Goal: Task Accomplishment & Management: Manage account settings

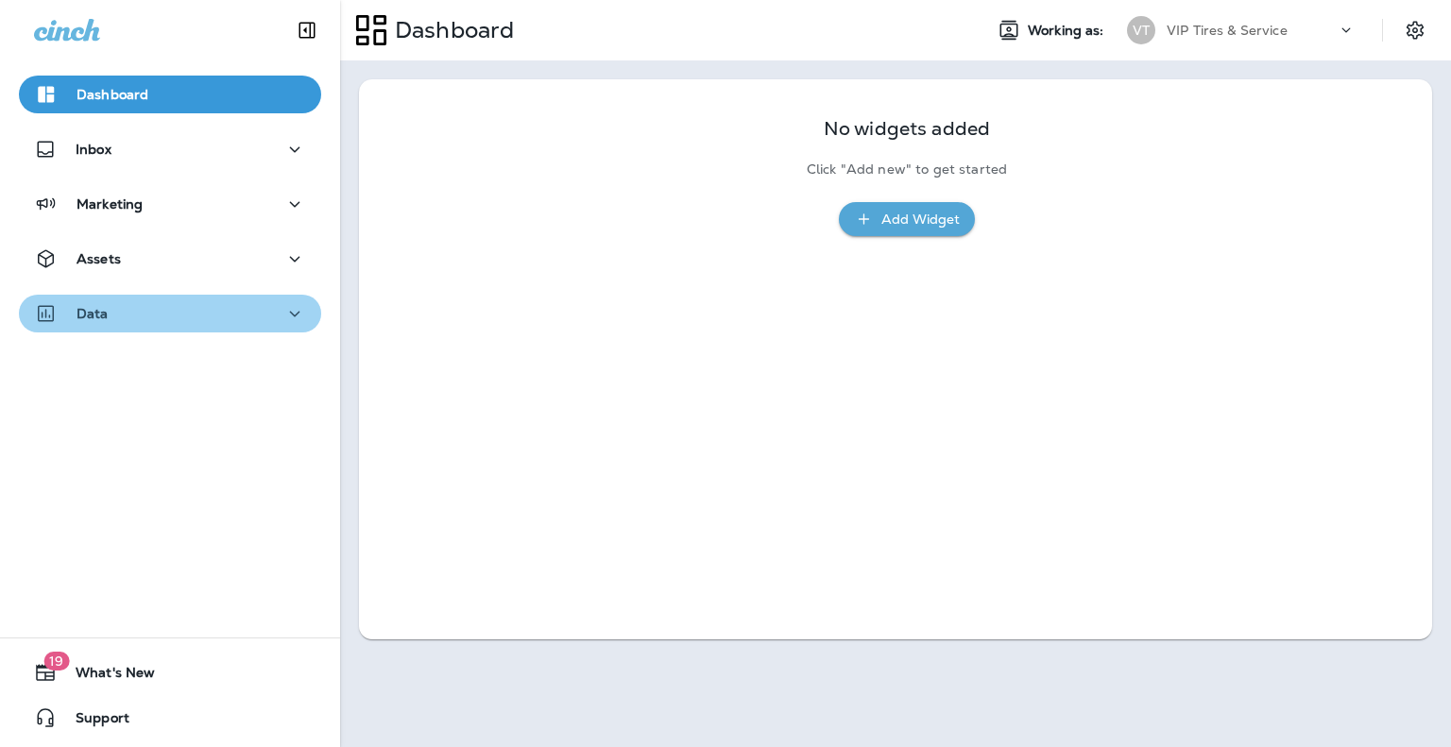
click at [292, 304] on icon "button" at bounding box center [294, 314] width 23 height 24
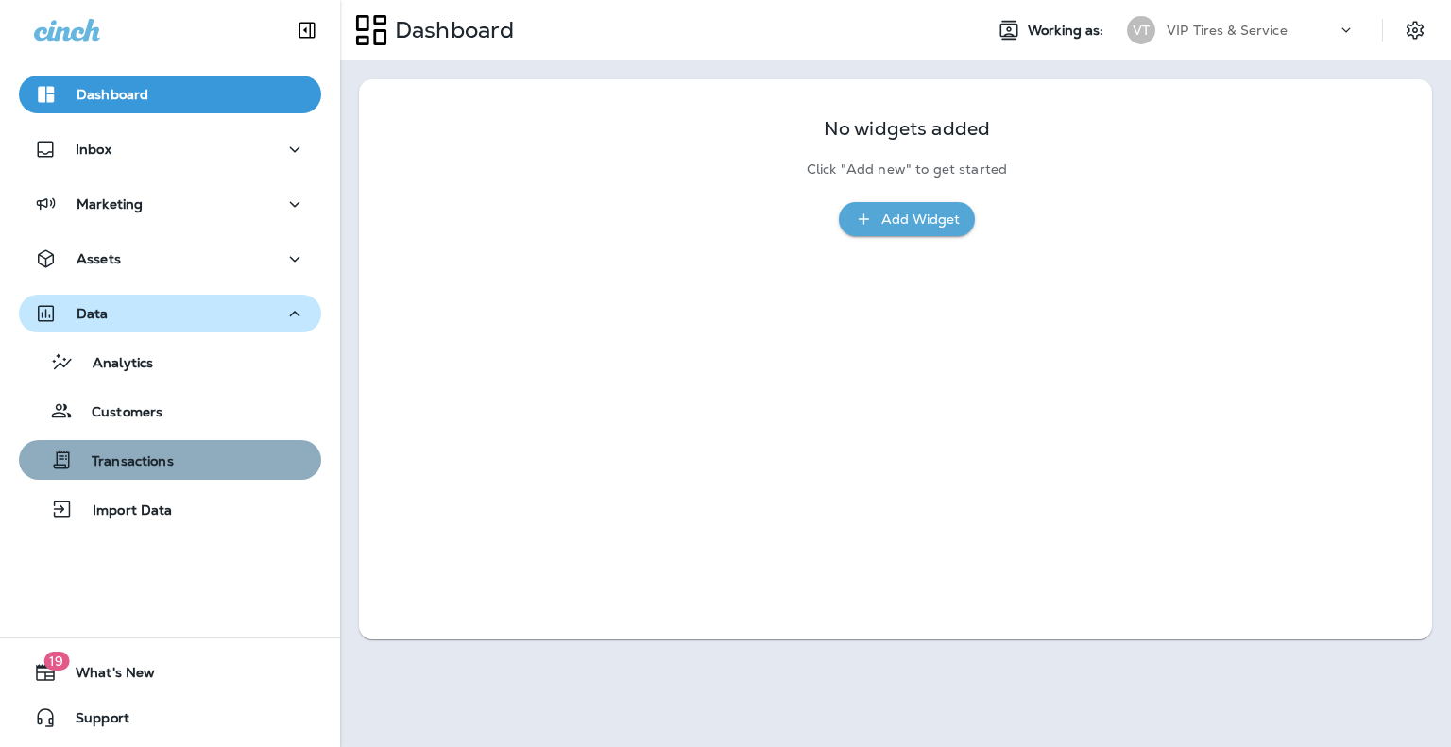
click at [185, 452] on div "Transactions" at bounding box center [169, 460] width 287 height 28
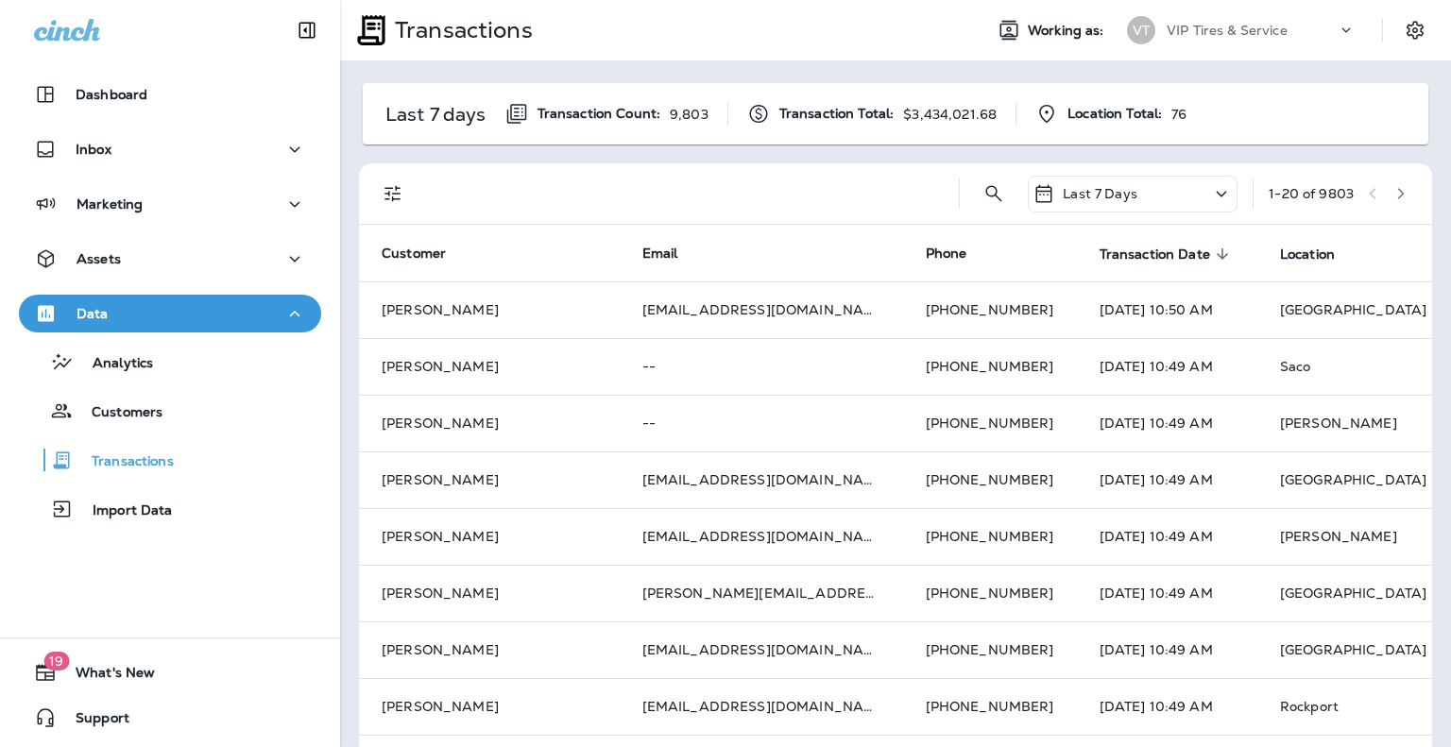
click at [804, 211] on div at bounding box center [685, 193] width 517 height 60
click at [1087, 111] on span "Location Total:" at bounding box center [1115, 114] width 94 height 16
click at [883, 190] on div at bounding box center [685, 193] width 517 height 60
click at [384, 177] on button "Filters" at bounding box center [393, 194] width 38 height 38
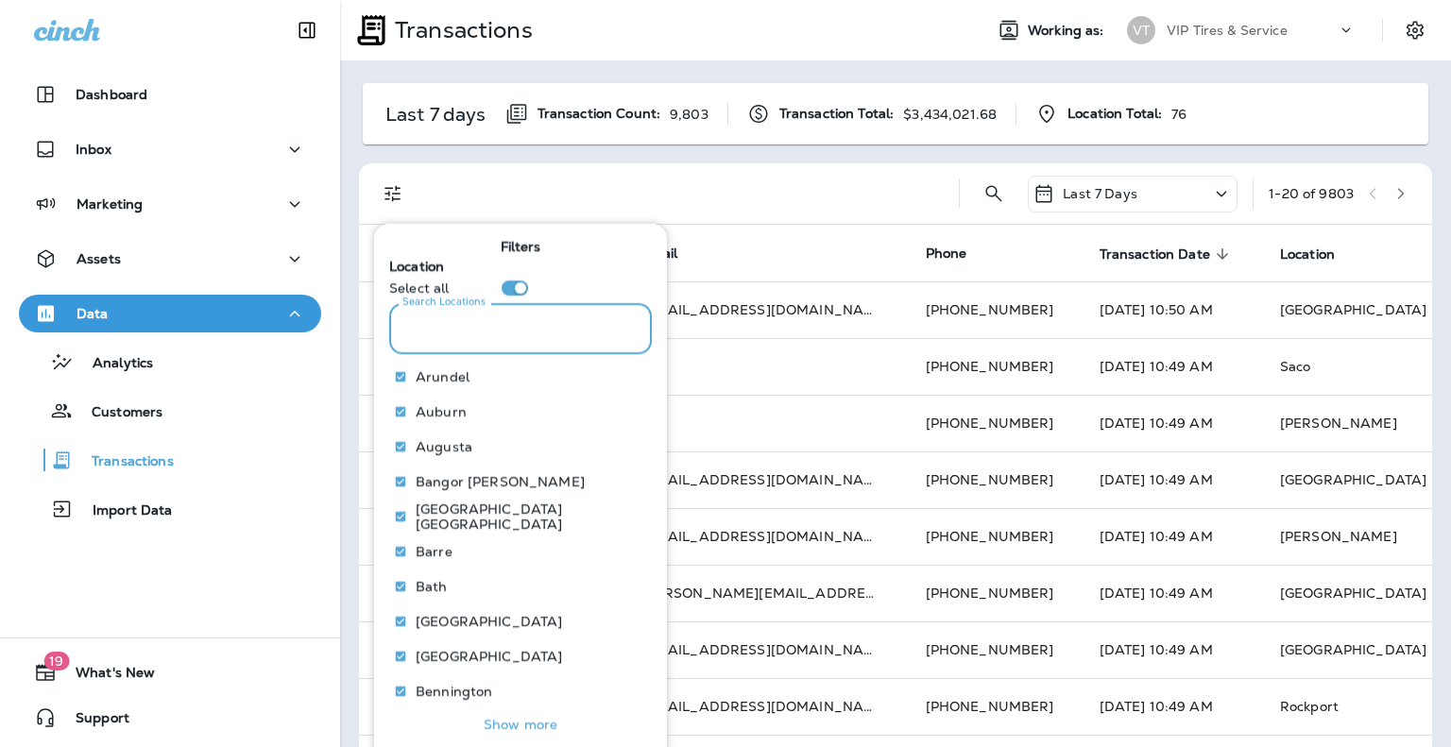
click at [457, 350] on input "Search Locations" at bounding box center [520, 328] width 263 height 50
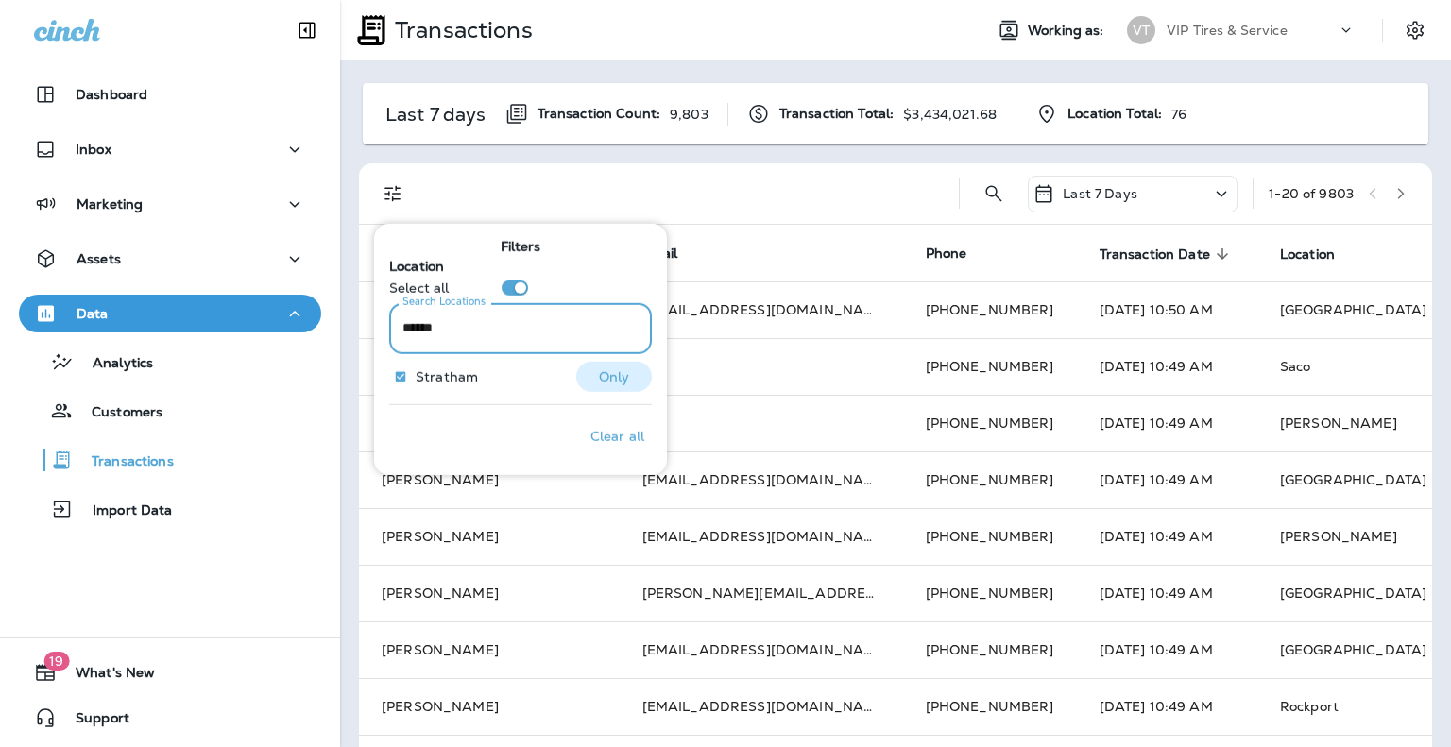
type input "******"
click at [620, 381] on button "Only" at bounding box center [614, 376] width 76 height 30
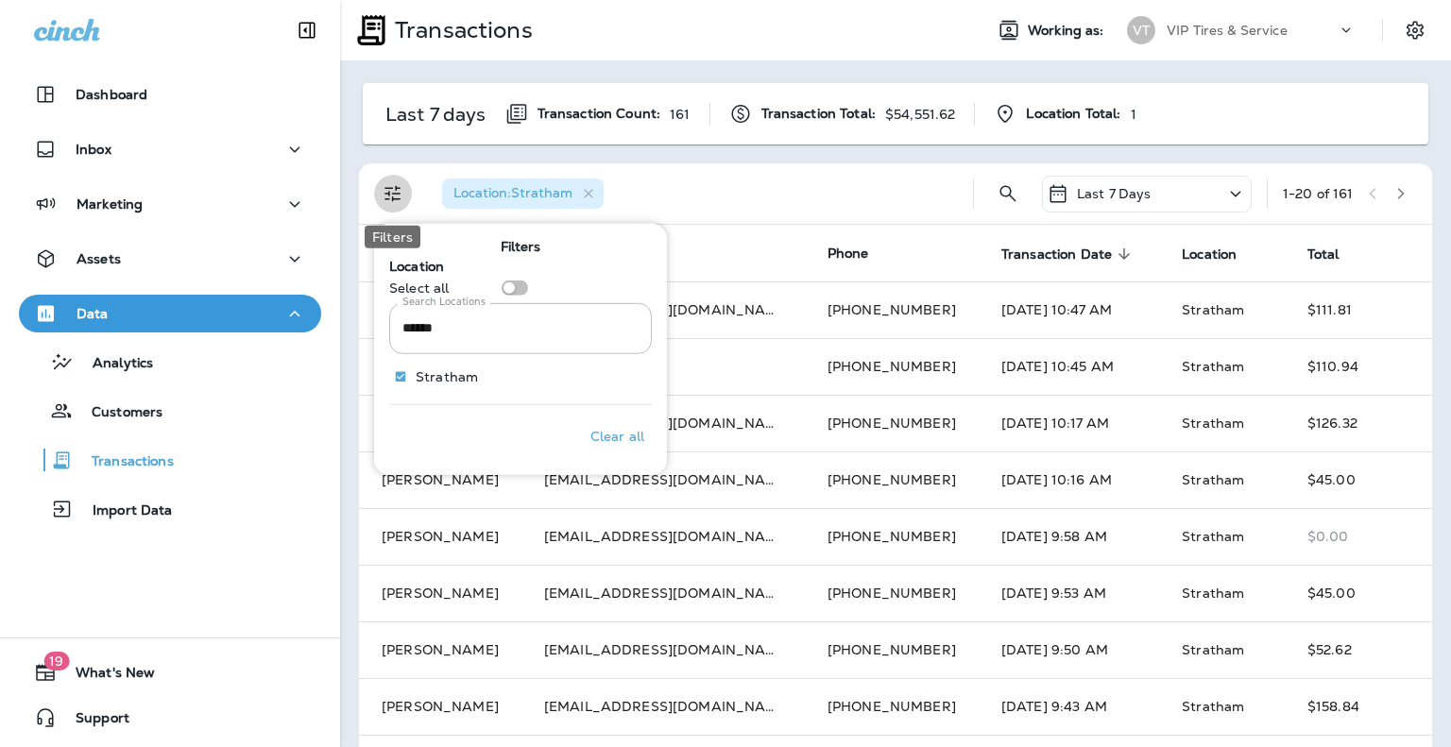
click at [401, 199] on icon "Filters" at bounding box center [393, 193] width 23 height 23
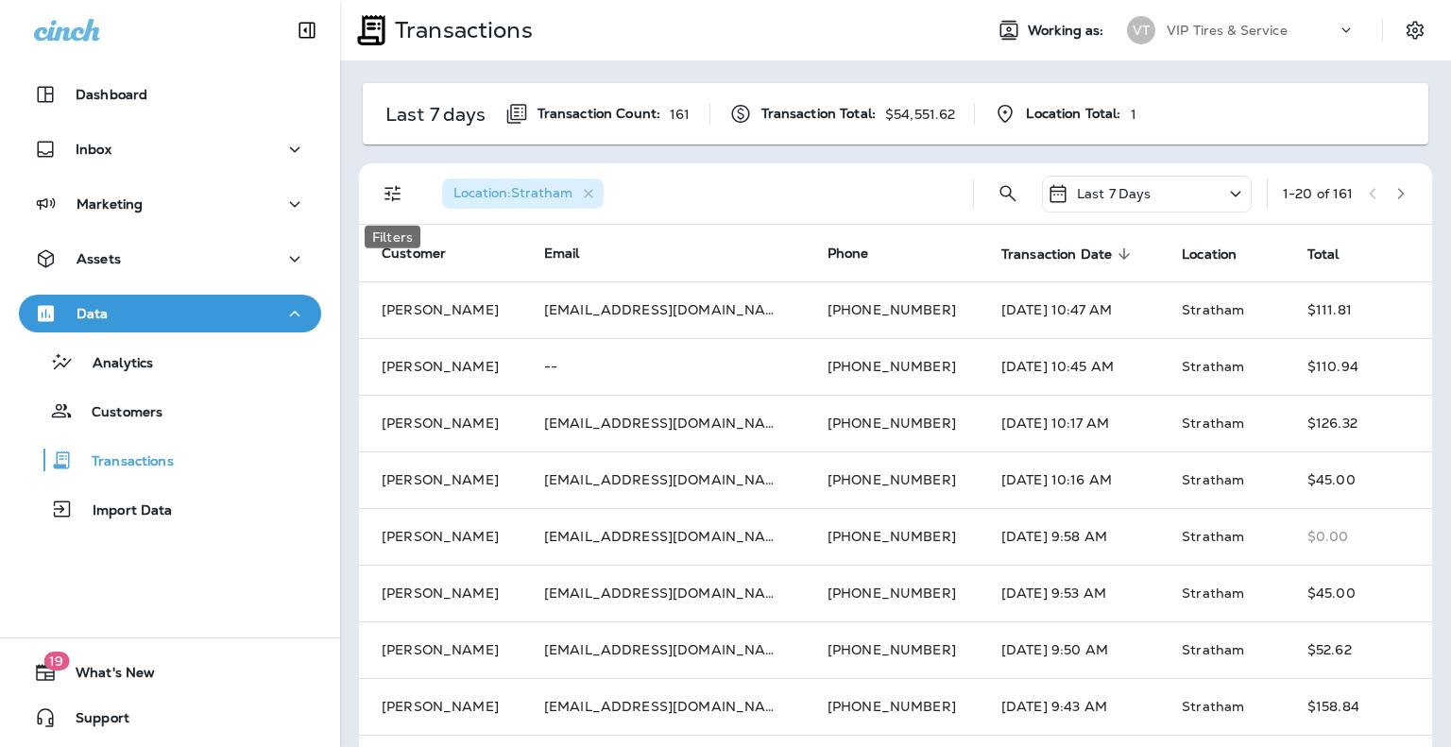
click at [401, 199] on icon "Filters" at bounding box center [393, 193] width 23 height 23
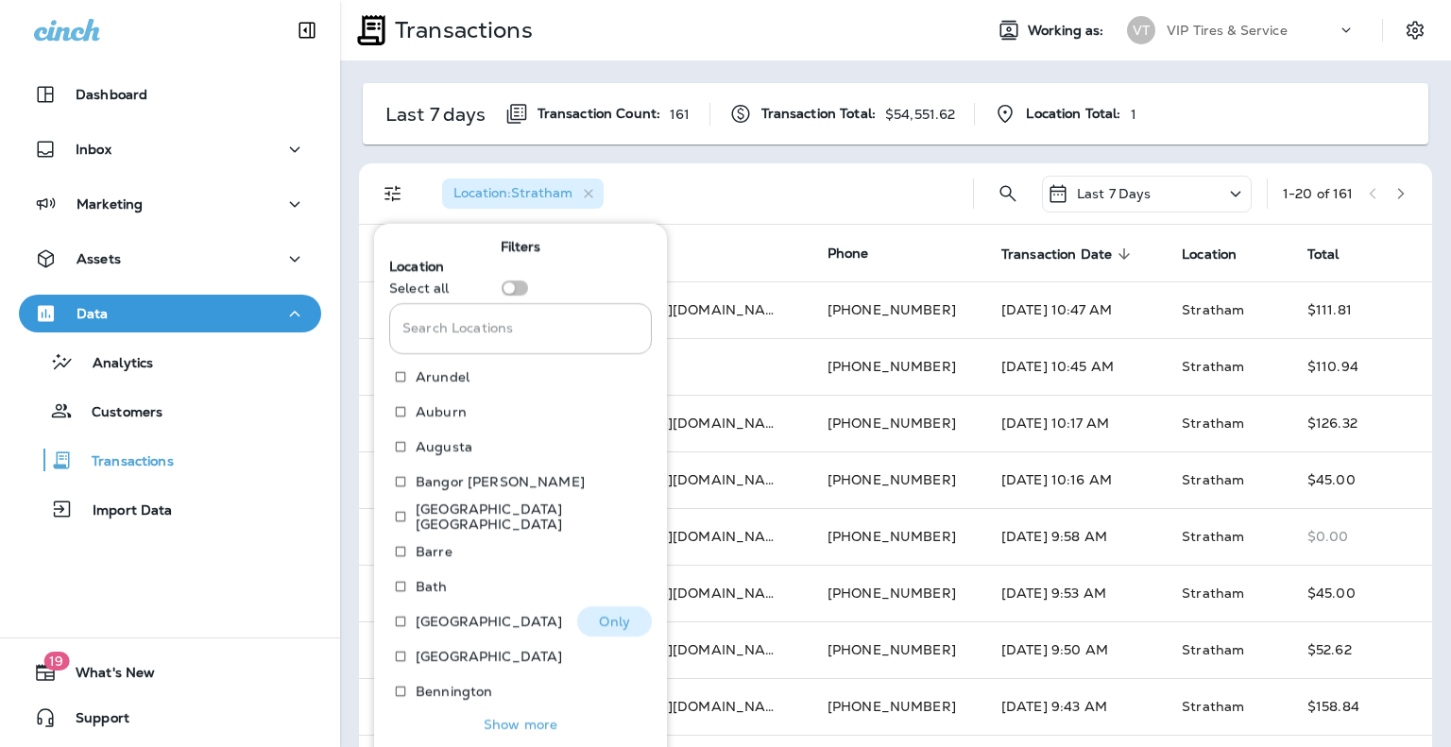
scroll to position [30, 0]
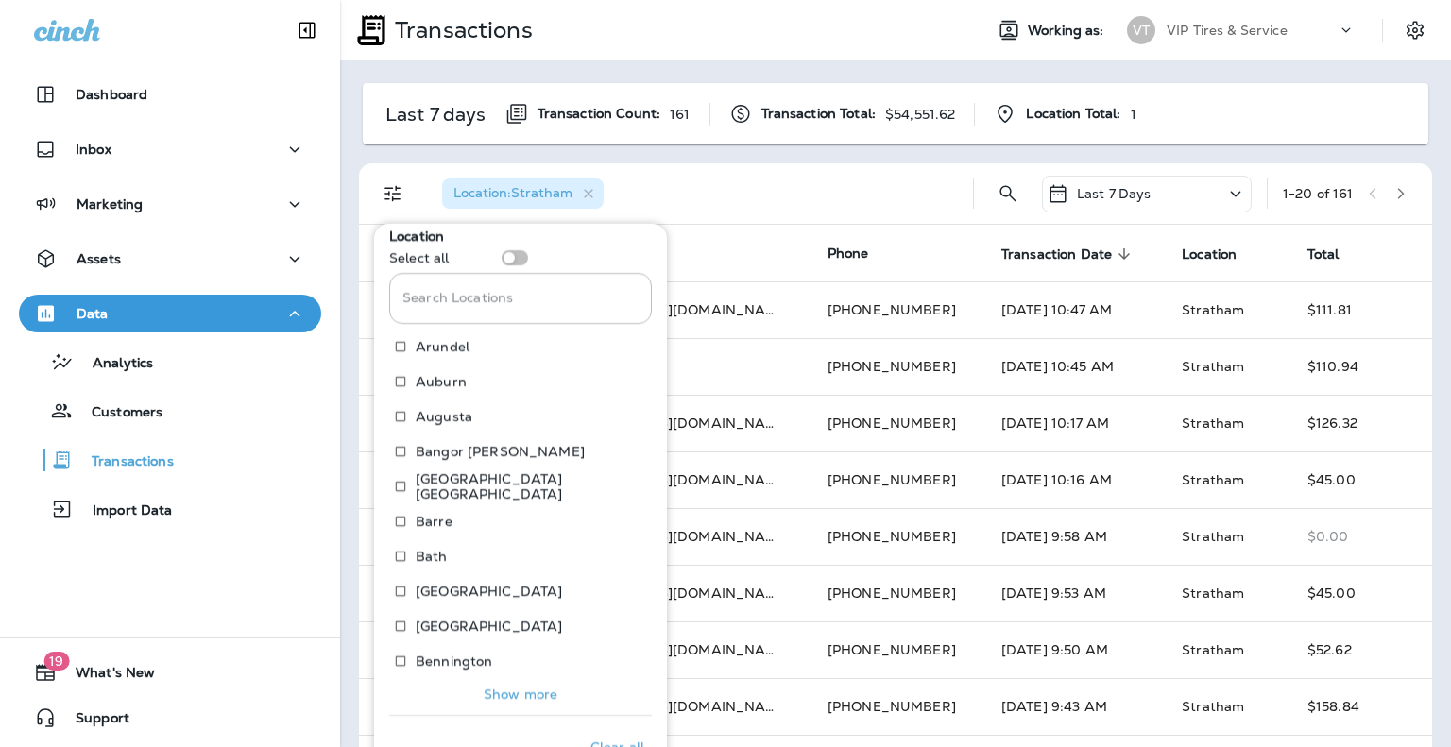
click at [700, 192] on div "Location : [GEOGRAPHIC_DATA]" at bounding box center [692, 193] width 531 height 60
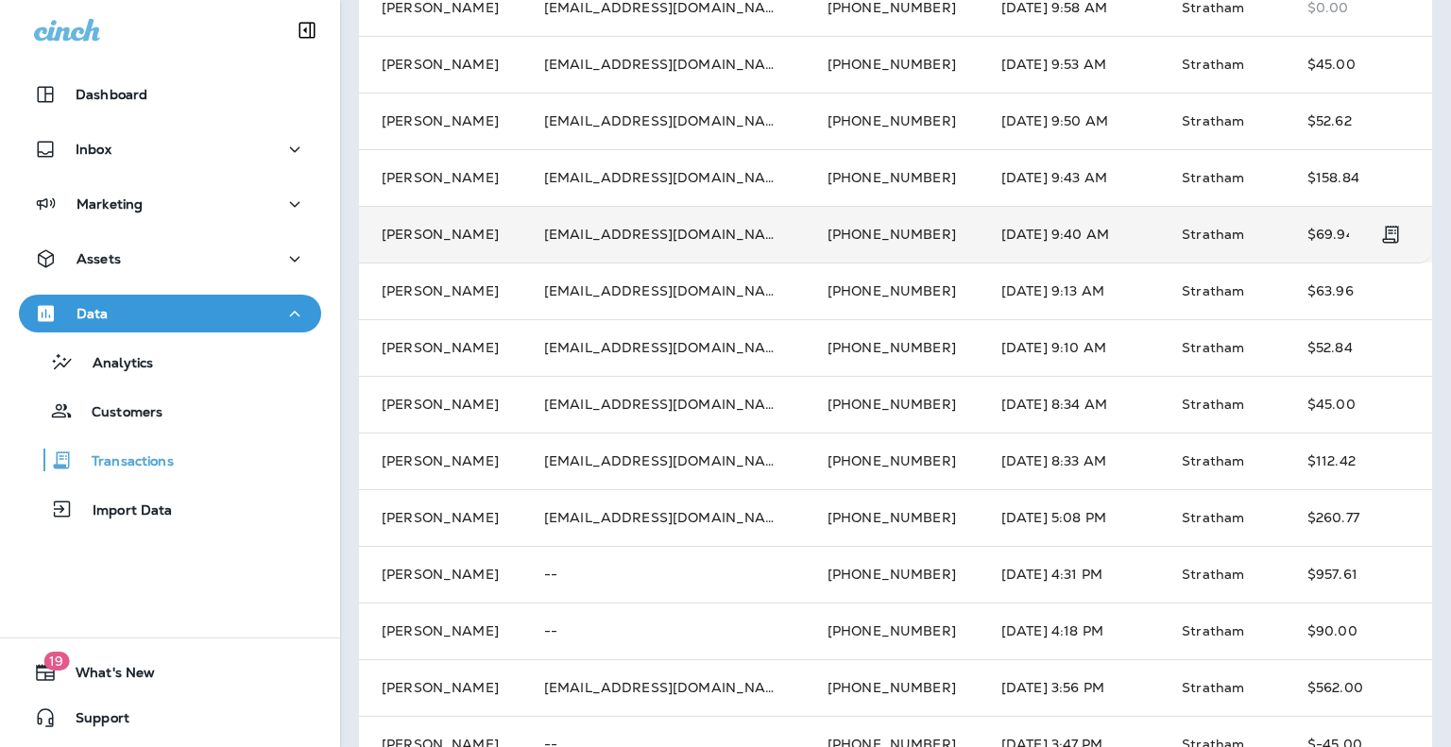
scroll to position [533, 0]
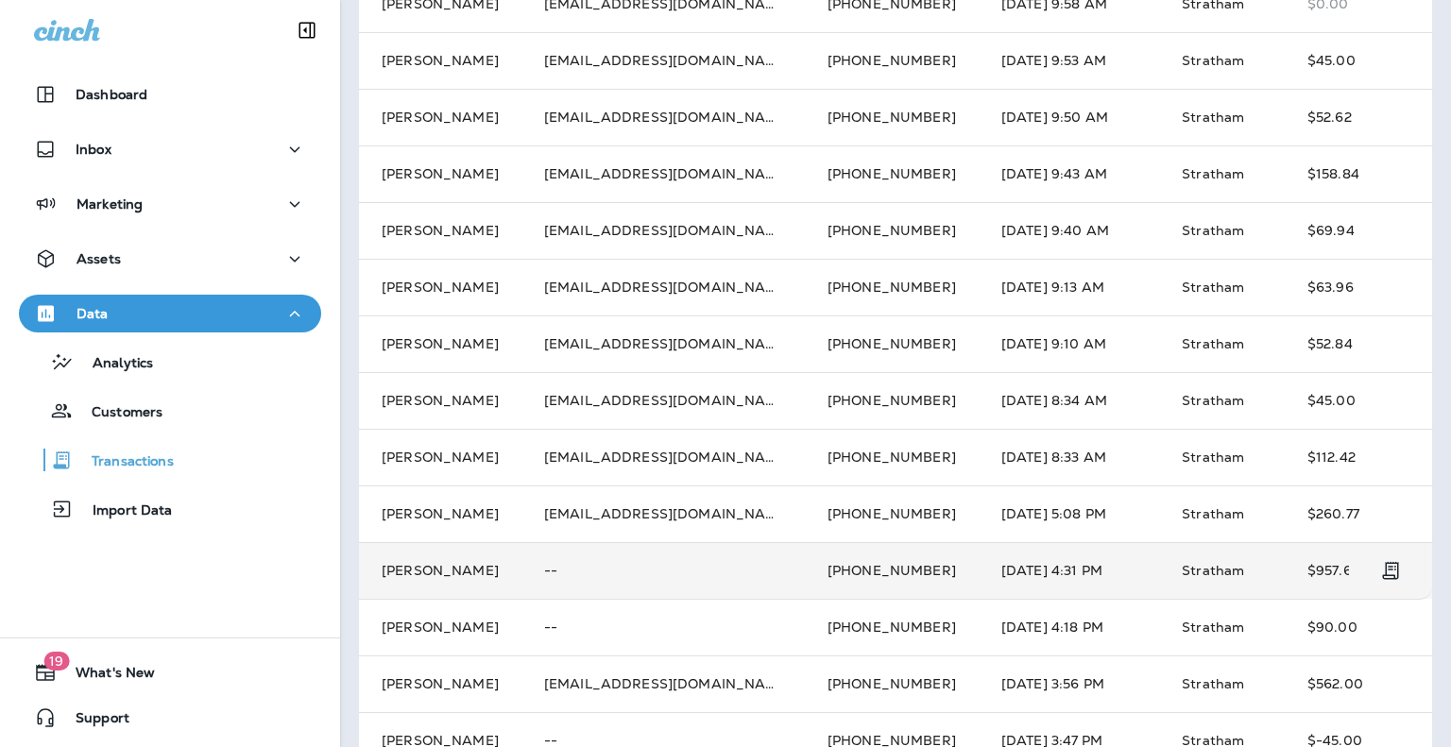
click at [930, 565] on td "[PHONE_NUMBER]" at bounding box center [892, 570] width 174 height 57
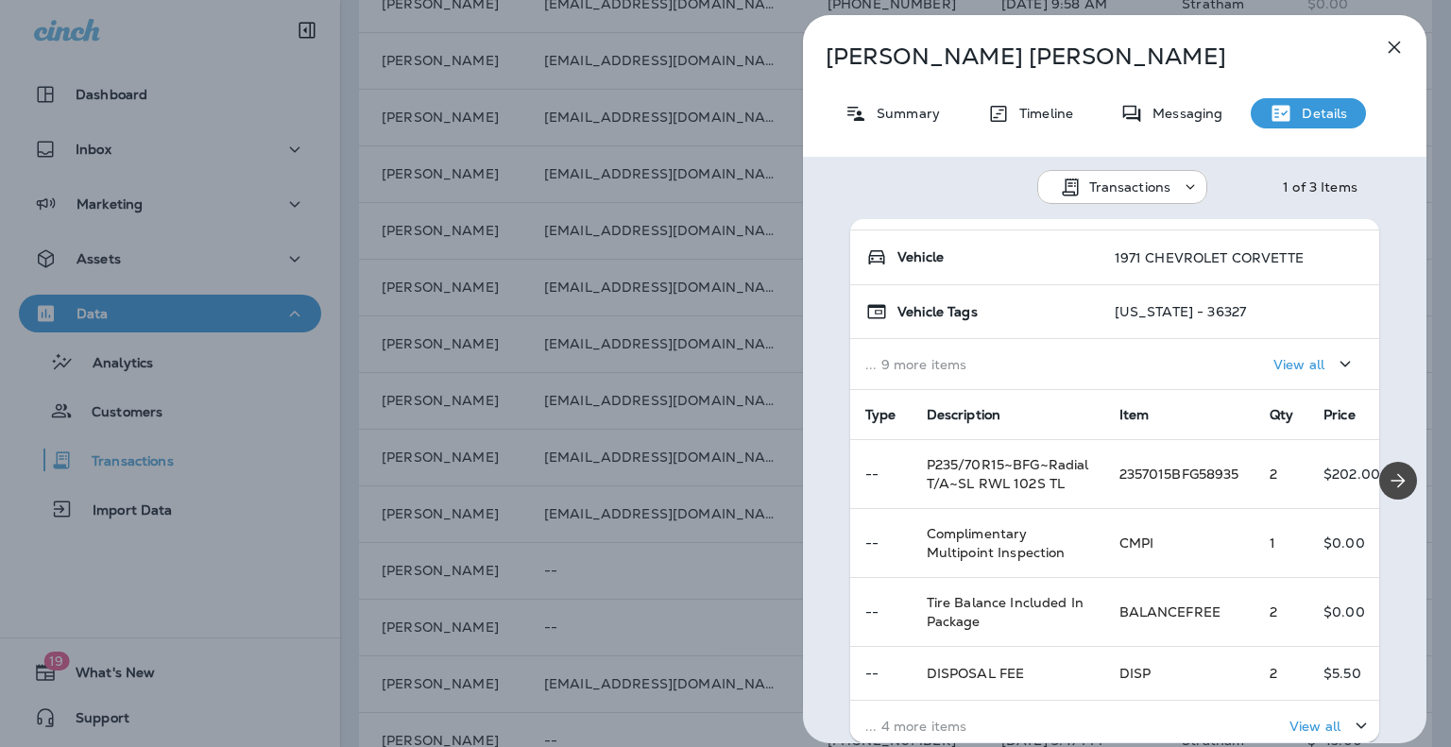
scroll to position [193, 0]
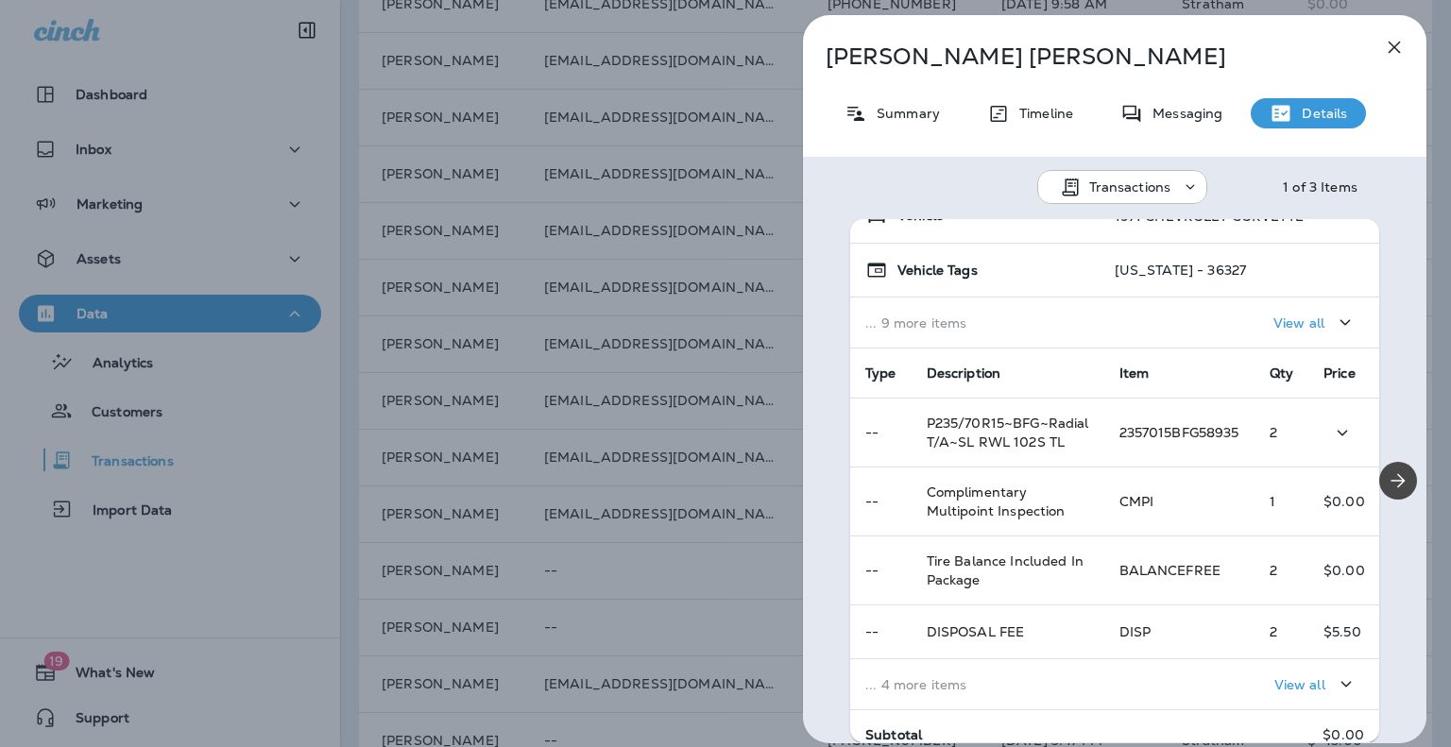
drag, startPoint x: 1057, startPoint y: 438, endPoint x: 974, endPoint y: 434, distance: 83.3
click at [974, 434] on span "P235/70R15~BFG~Radial T/A~SL RWL 102S TL" at bounding box center [1008, 433] width 163 height 36
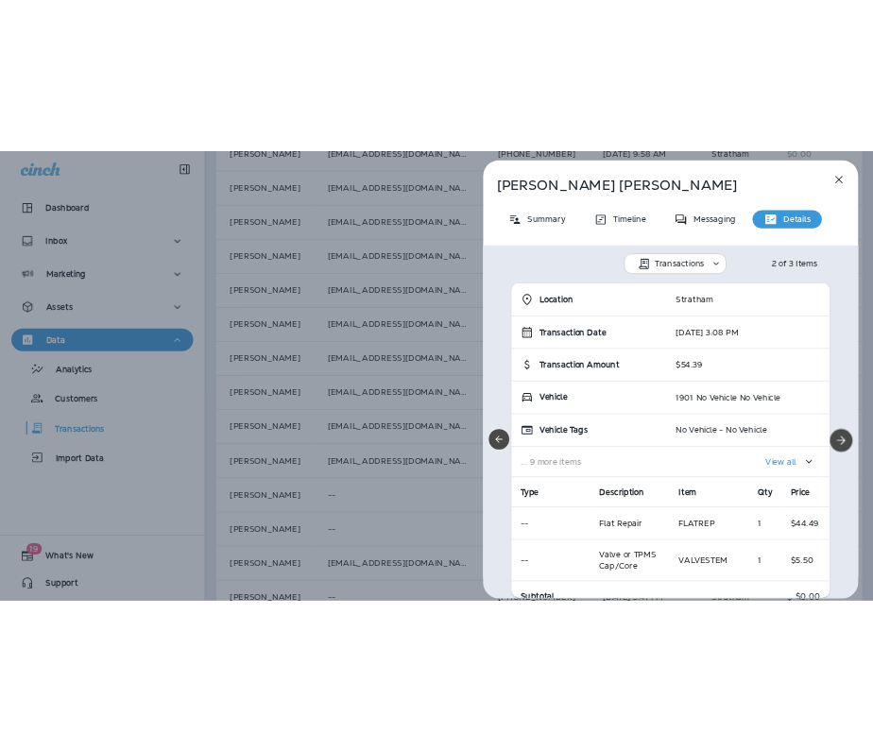
scroll to position [51, 0]
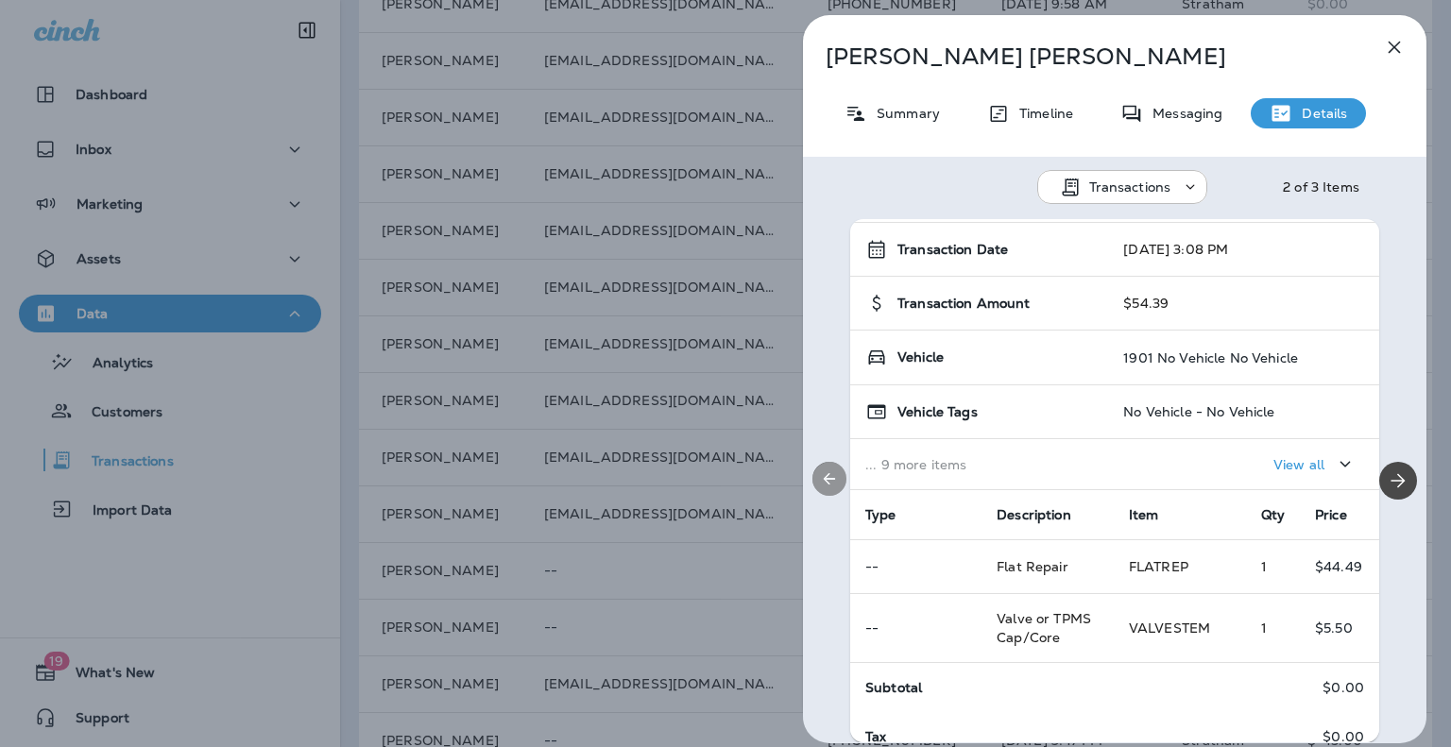
click at [835, 474] on icon "Previous" at bounding box center [829, 479] width 19 height 19
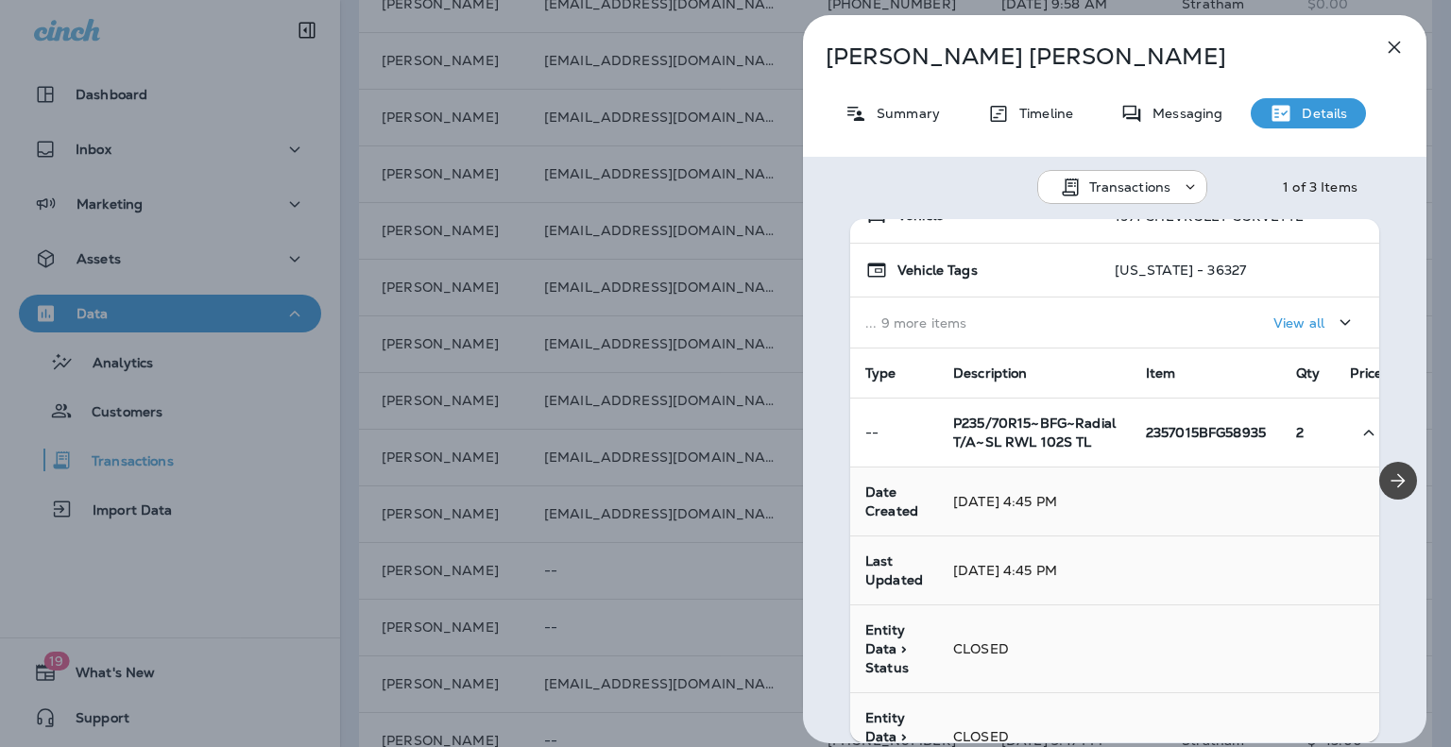
click at [1010, 432] on span "P235/70R15~BFG~Radial T/A~SL RWL 102S TL" at bounding box center [1034, 433] width 163 height 36
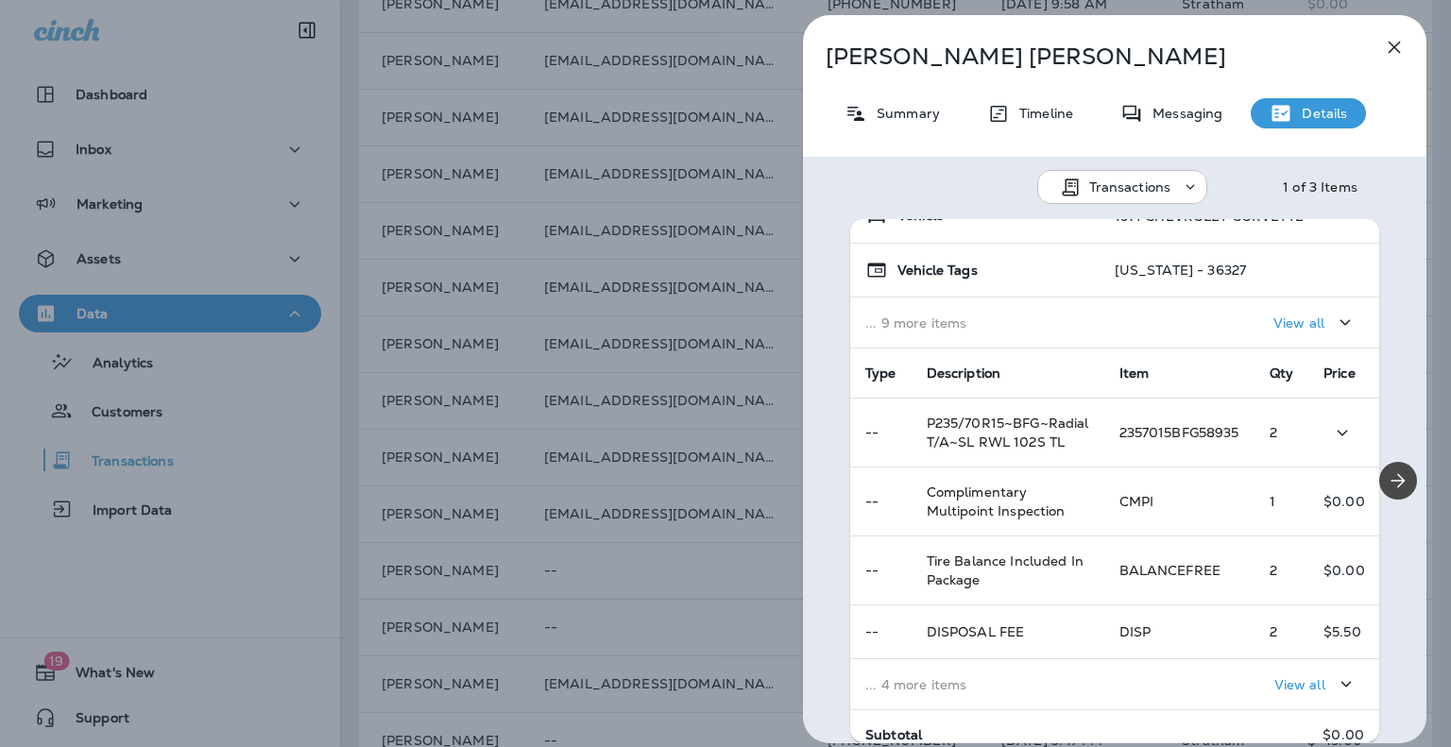
click at [1010, 432] on span "P235/70R15~BFG~Radial T/A~SL RWL 102S TL" at bounding box center [1008, 433] width 163 height 36
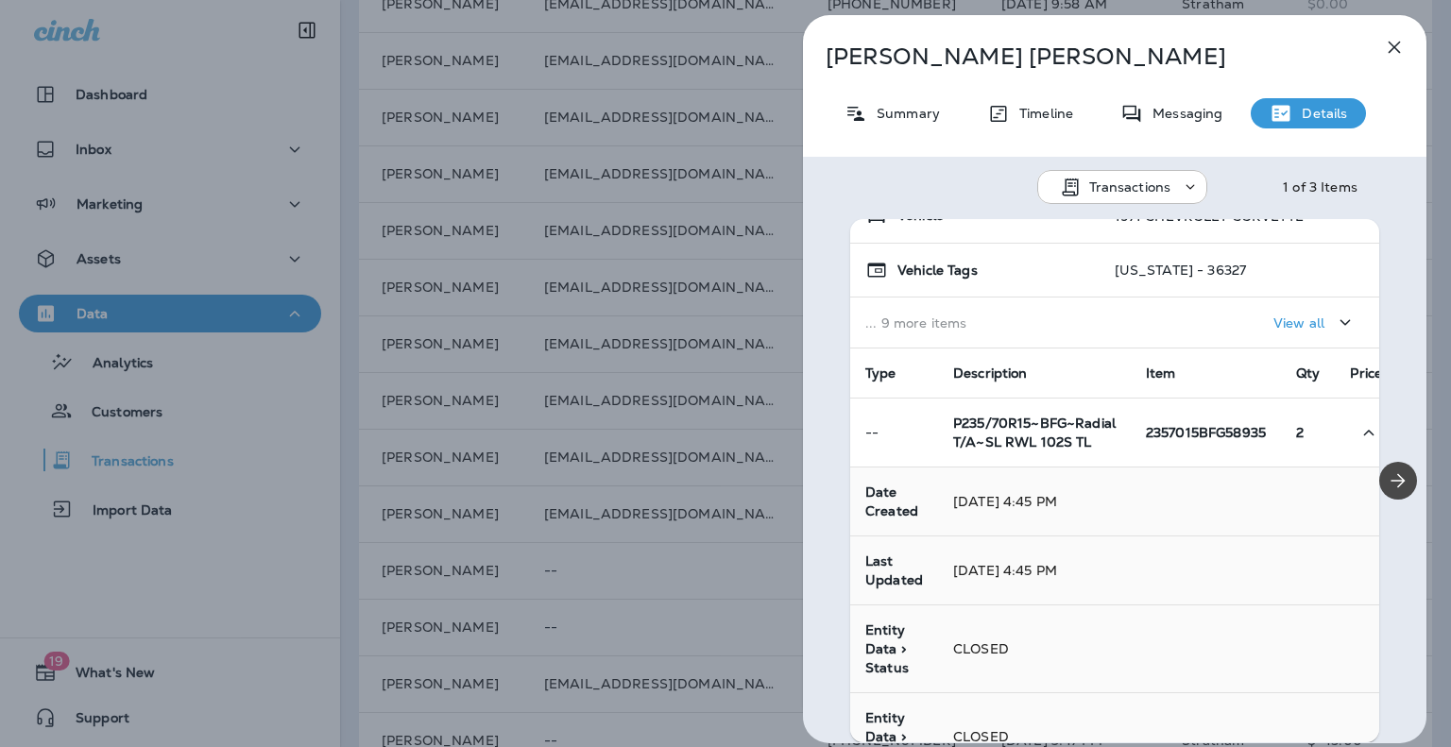
click at [1010, 432] on span "P235/70R15~BFG~Radial T/A~SL RWL 102S TL" at bounding box center [1034, 433] width 163 height 36
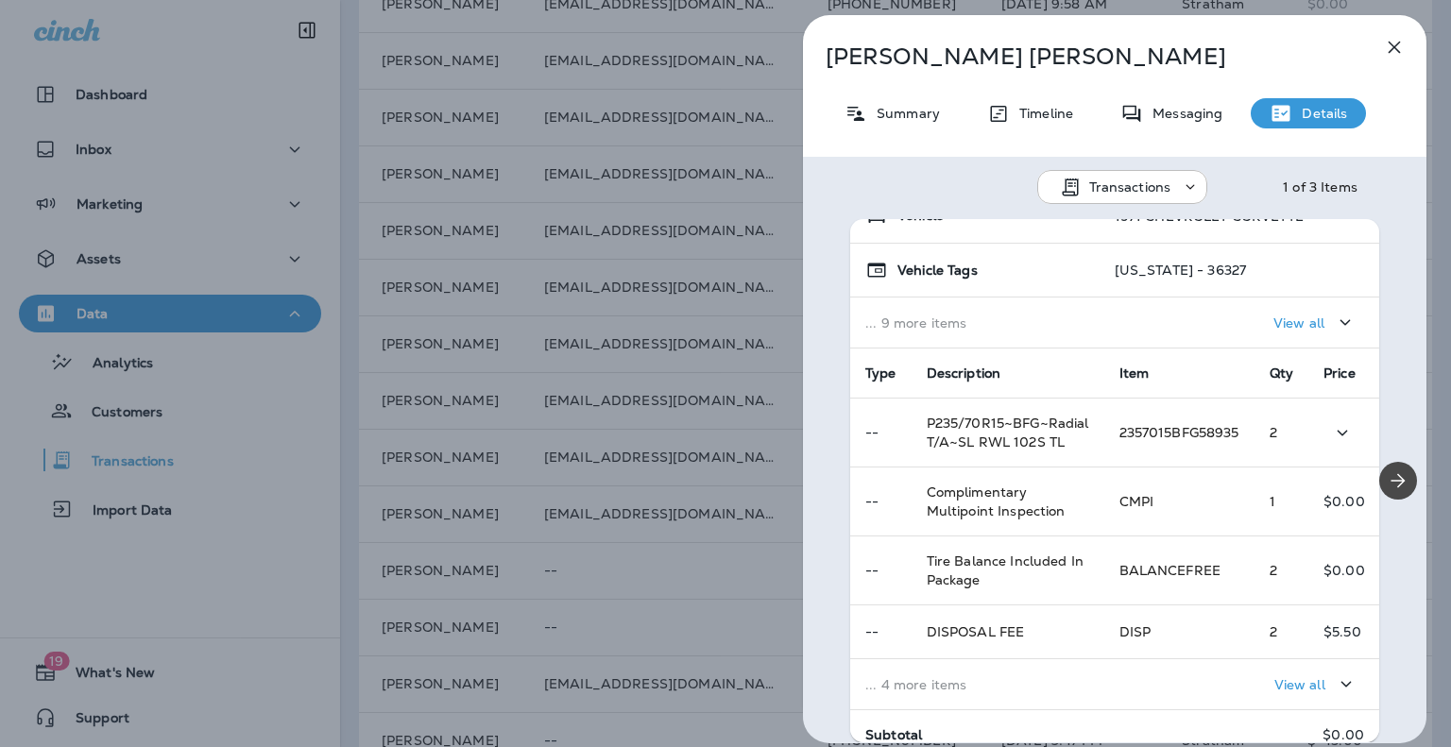
click at [1010, 432] on span "P235/70R15~BFG~Radial T/A~SL RWL 102S TL" at bounding box center [1008, 433] width 163 height 36
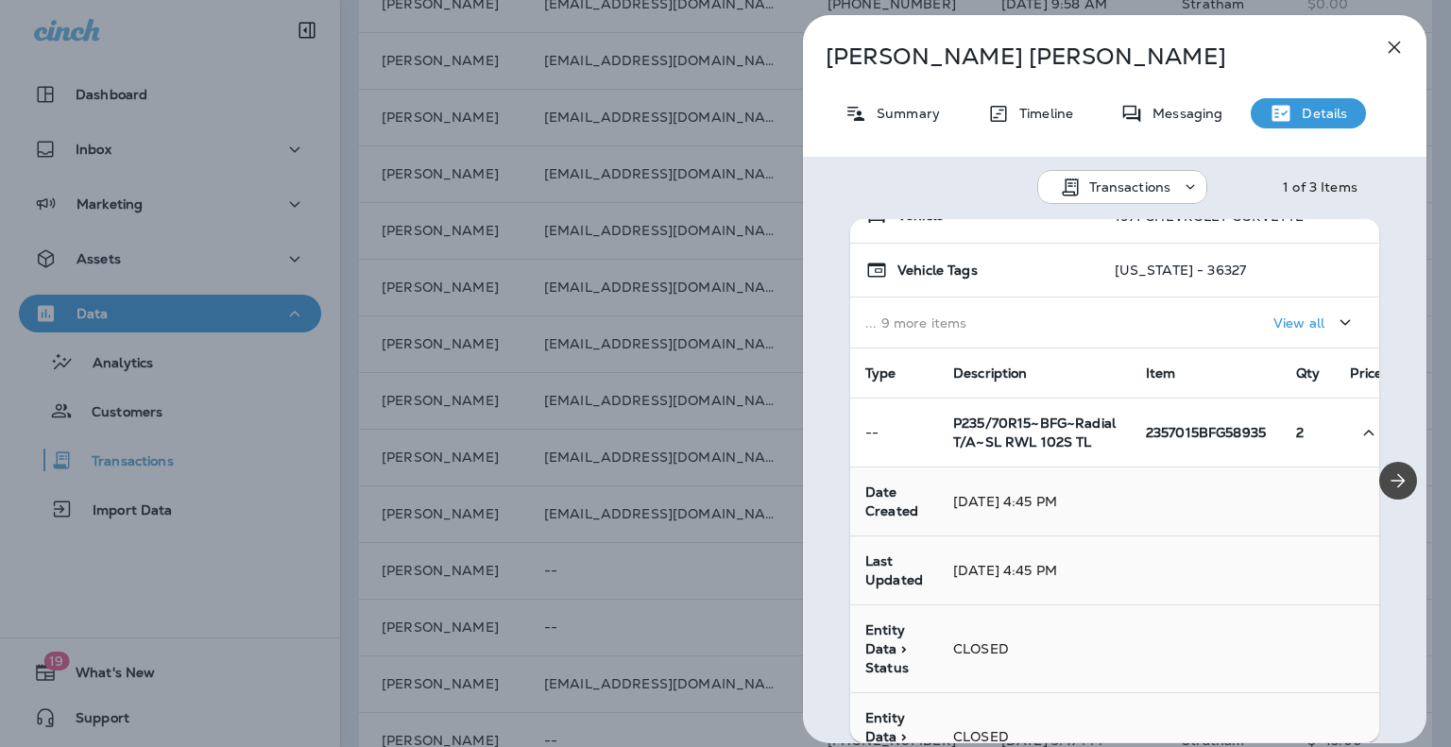
drag, startPoint x: 1094, startPoint y: 443, endPoint x: 998, endPoint y: 437, distance: 96.6
click at [998, 437] on td "P235/70R15~BFG~Radial T/A~SL RWL 102S TL" at bounding box center [1034, 433] width 193 height 69
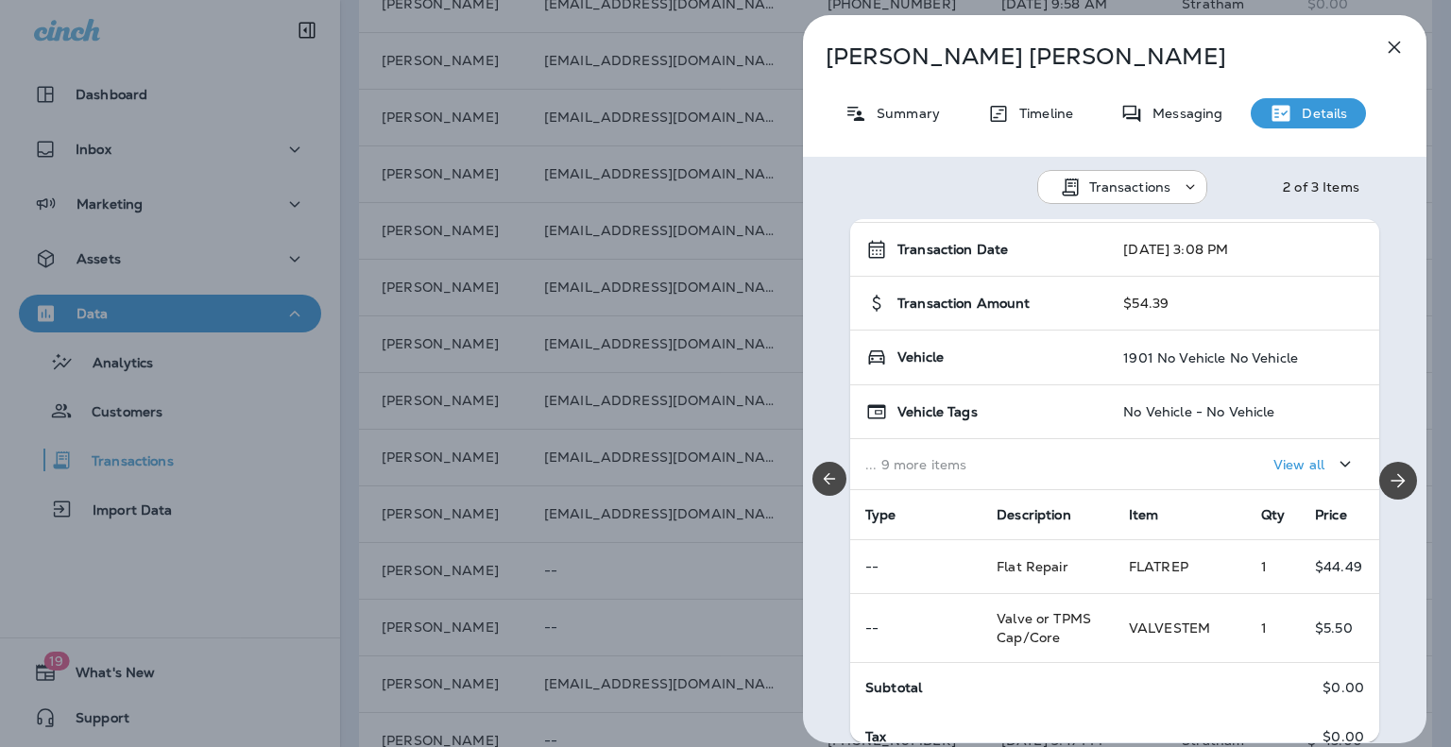
drag, startPoint x: 962, startPoint y: 429, endPoint x: 1217, endPoint y: 437, distance: 255.3
click at [1195, 441] on tbody "Location Stratham Transaction Date [DATE] 3:08 PM Transaction Amount $54.39 Veh…" at bounding box center [1114, 329] width 529 height 322
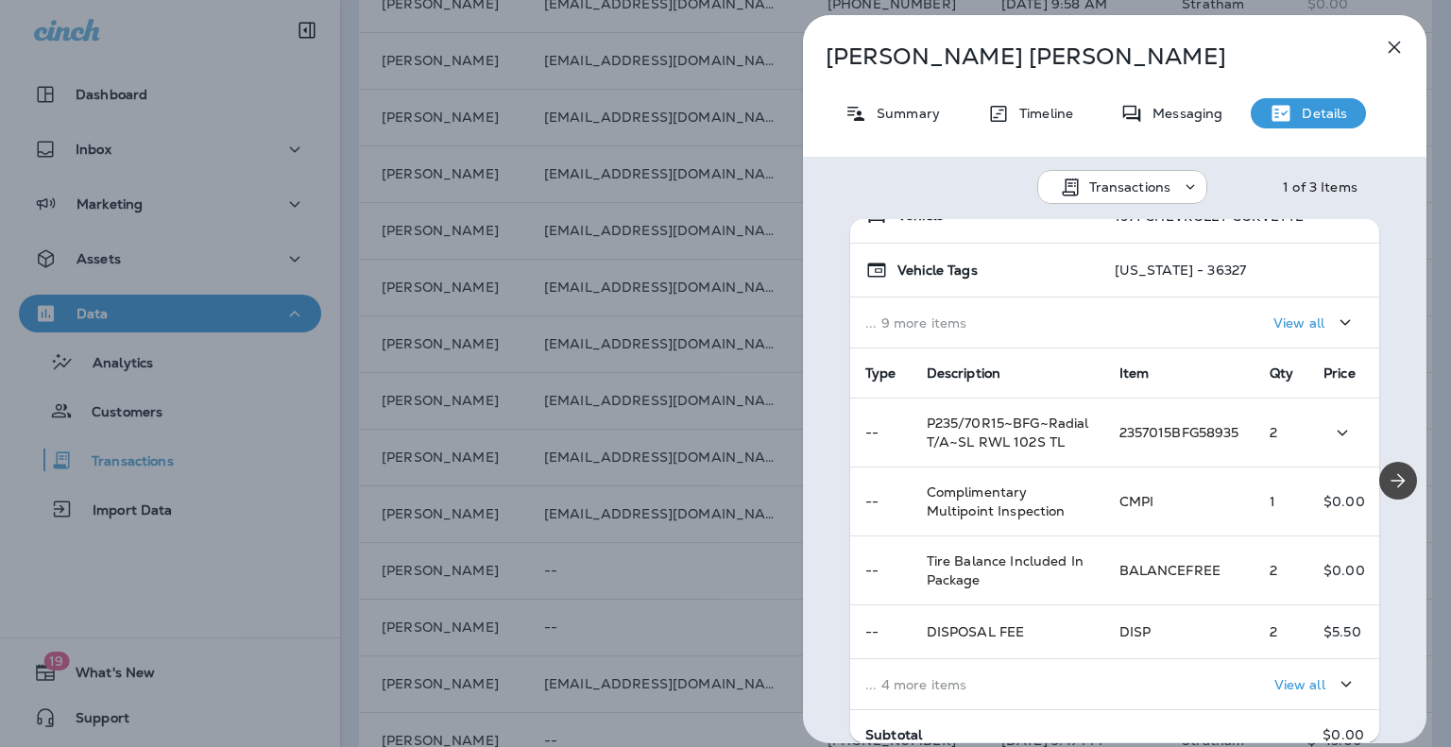
drag, startPoint x: 920, startPoint y: 420, endPoint x: 970, endPoint y: 435, distance: 52.0
click at [970, 435] on td "P235/70R15~BFG~Radial T/A~SL RWL 102S TL" at bounding box center [1008, 433] width 193 height 69
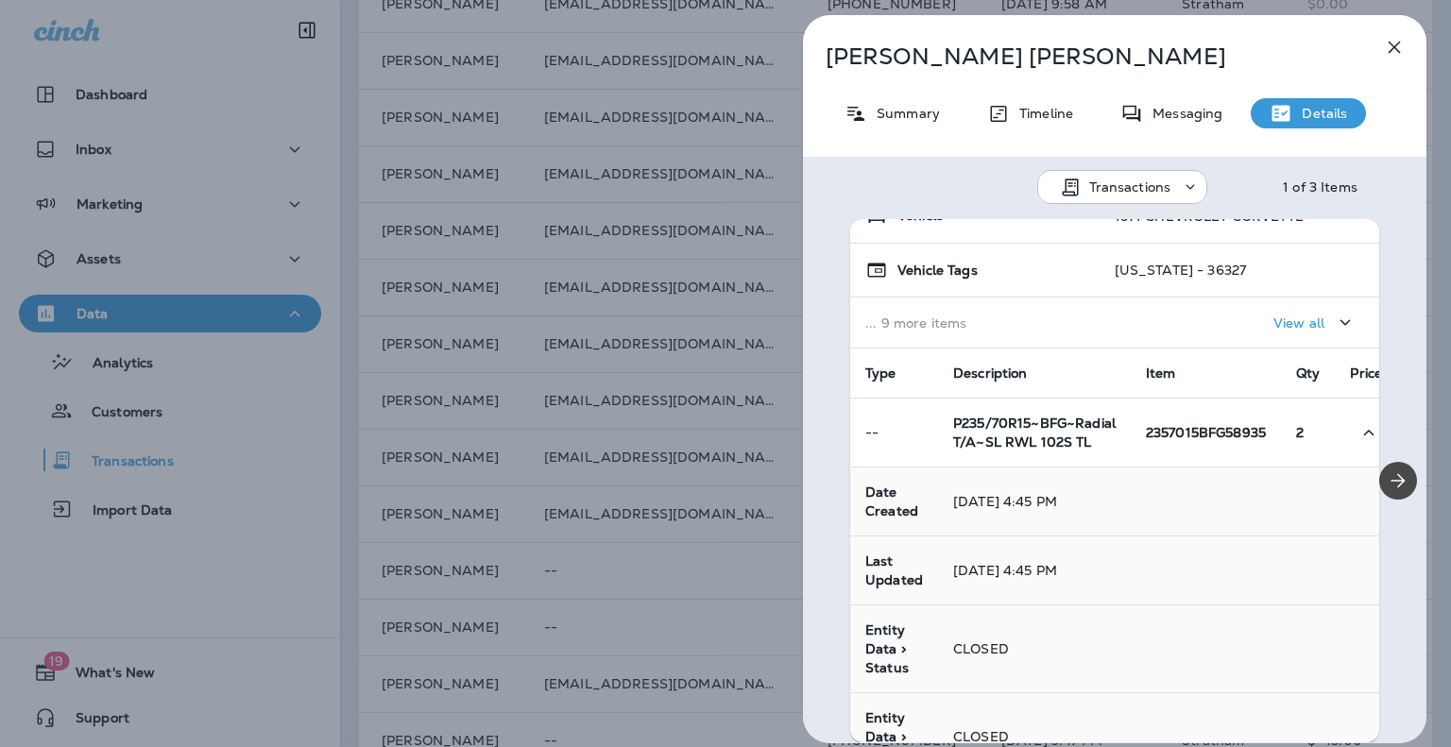
drag, startPoint x: 951, startPoint y: 416, endPoint x: 1068, endPoint y: 445, distance: 120.8
click at [1068, 445] on td "P235/70R15~BFG~Radial T/A~SL RWL 102S TL" at bounding box center [1034, 433] width 193 height 69
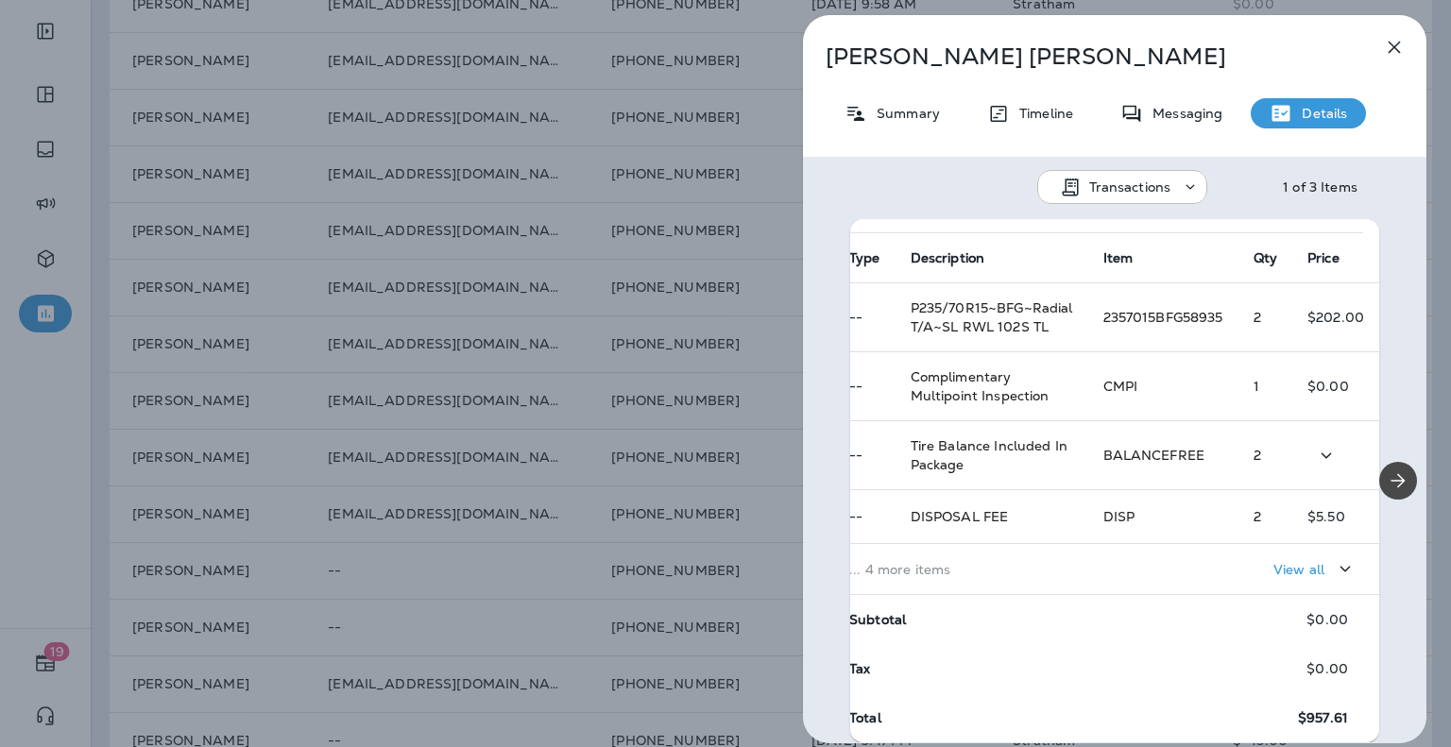
scroll to position [316, 0]
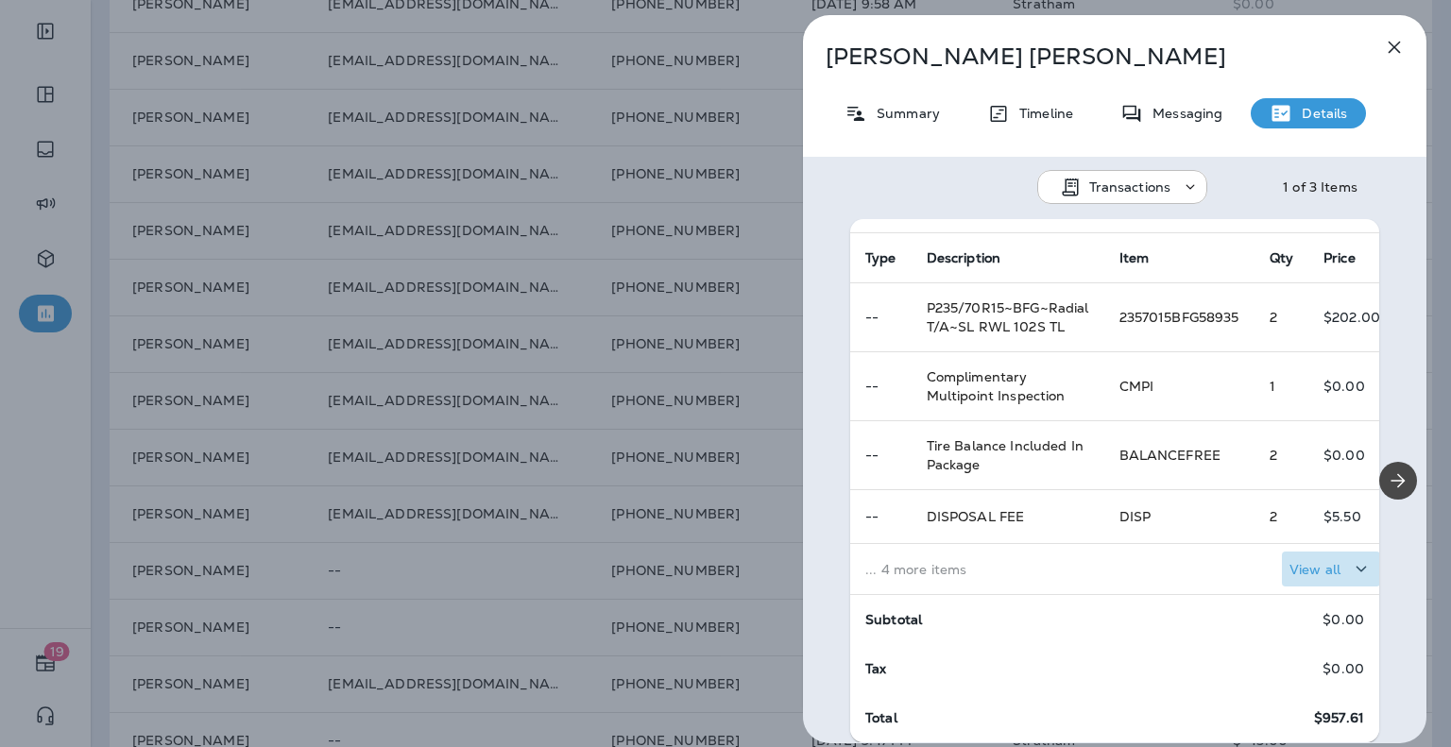
click at [1297, 562] on p "View all" at bounding box center [1315, 569] width 51 height 15
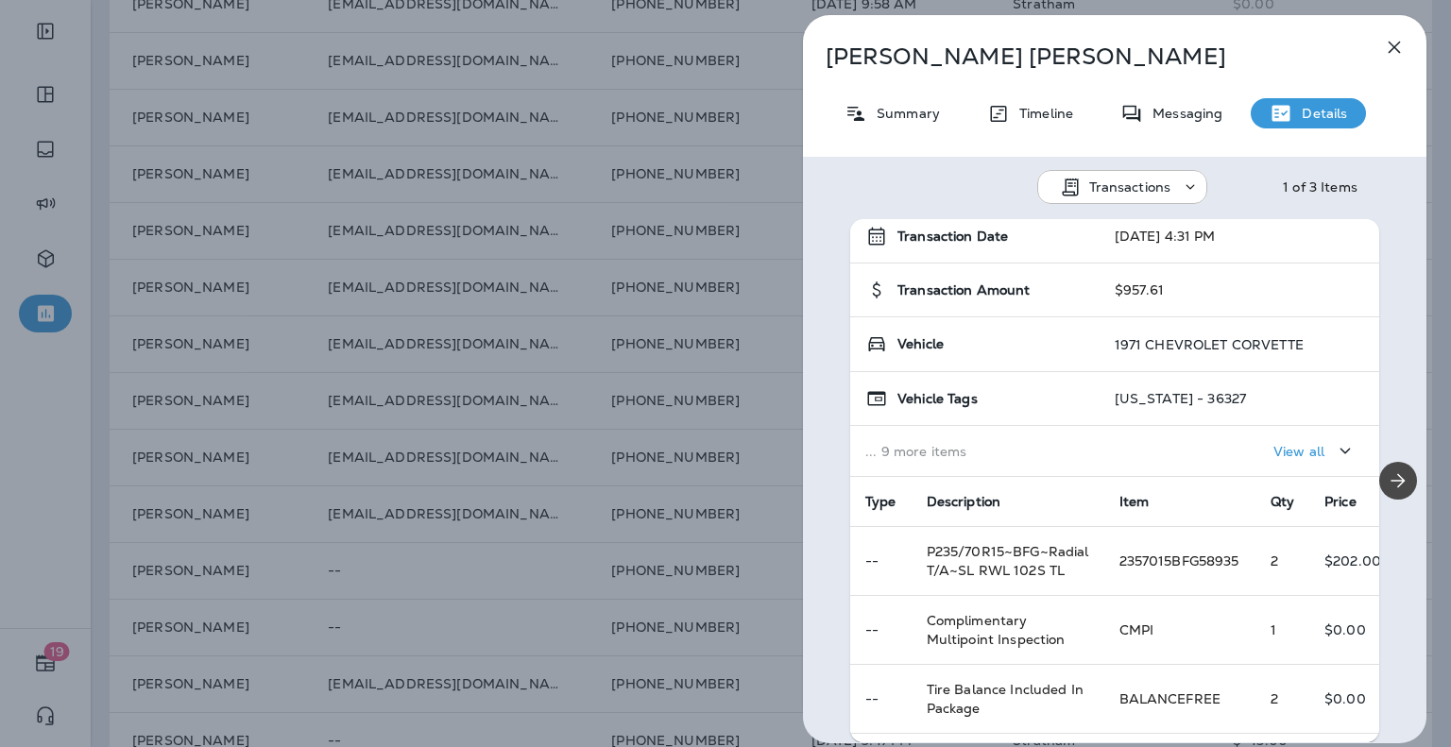
scroll to position [0, 0]
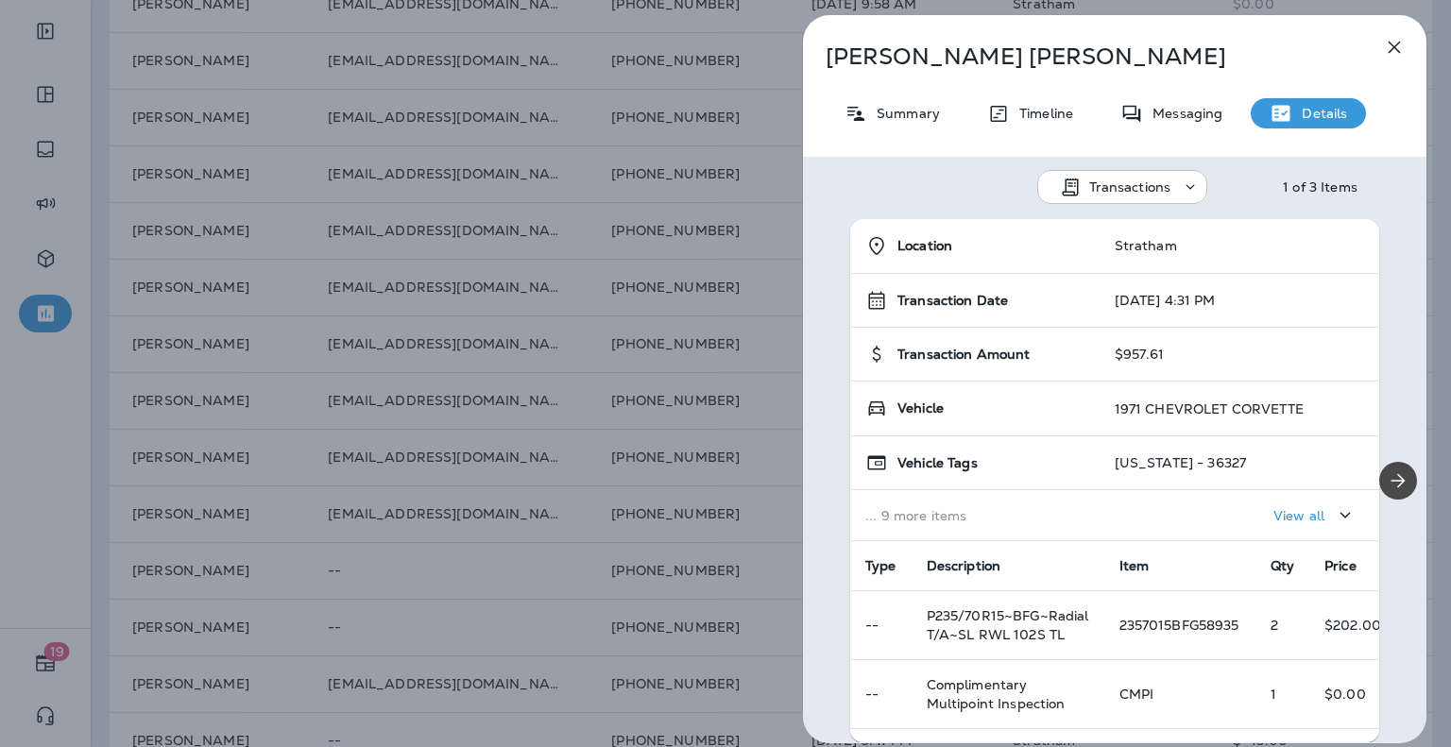
drag, startPoint x: 1106, startPoint y: 408, endPoint x: 1235, endPoint y: 410, distance: 128.5
click at [1235, 410] on p "1971 CHEVROLET CORVETTE" at bounding box center [1209, 409] width 189 height 15
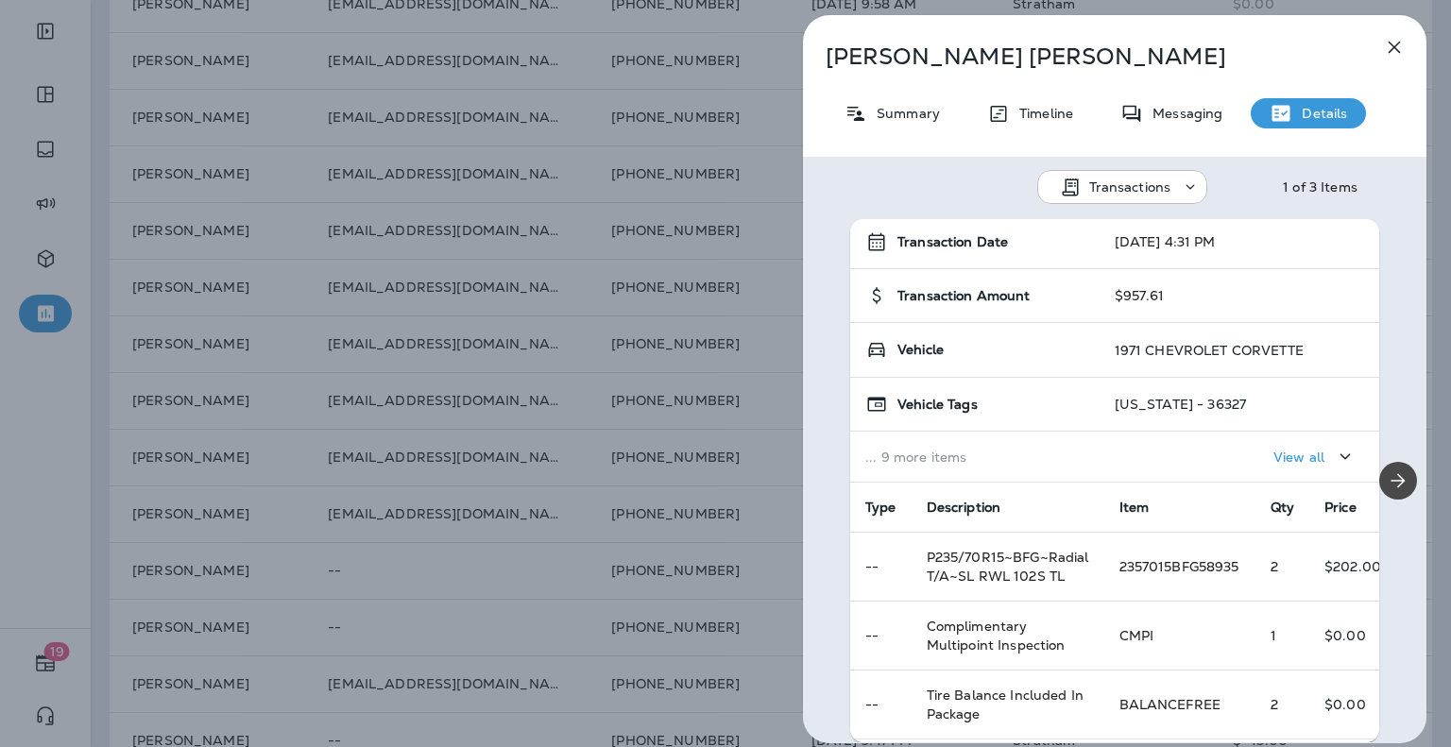
scroll to position [215, 0]
